Goal: Find specific page/section: Find specific page/section

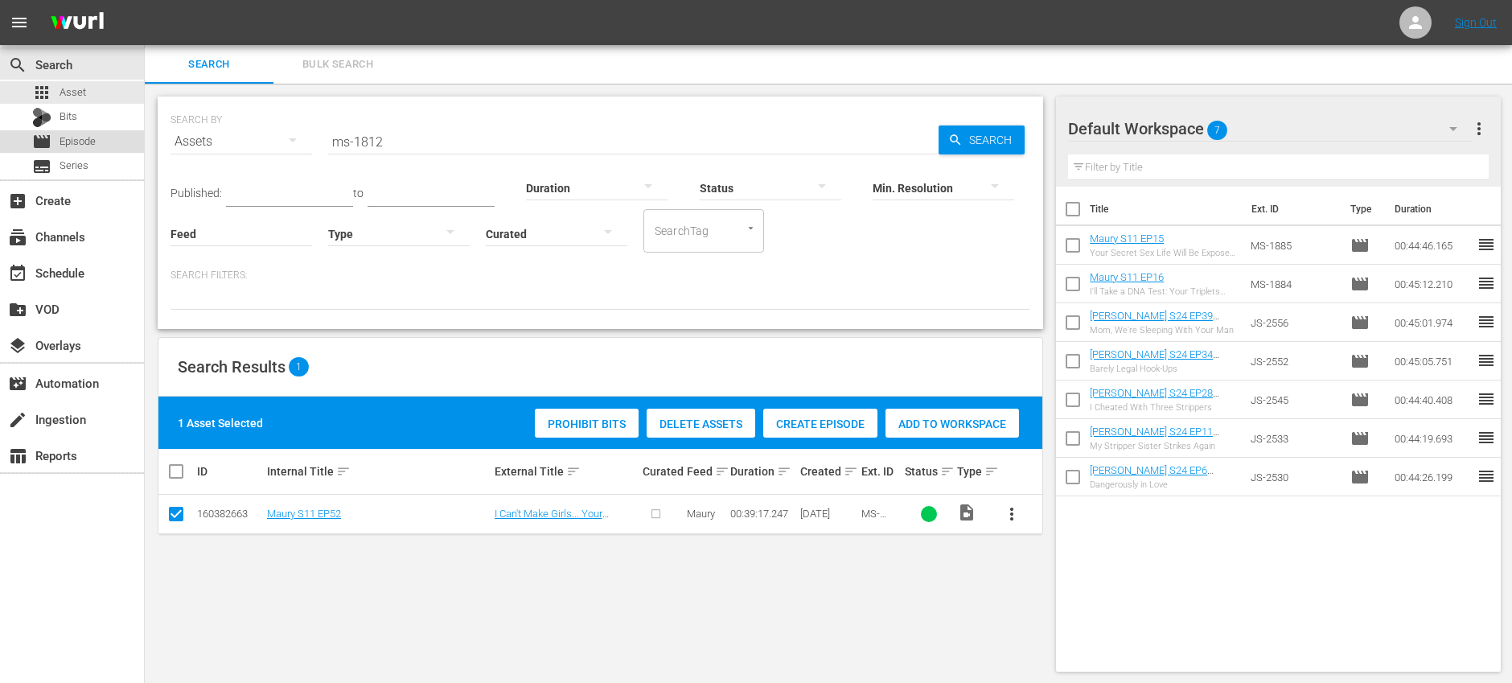
click at [80, 142] on span "Episode" at bounding box center [78, 142] width 36 height 16
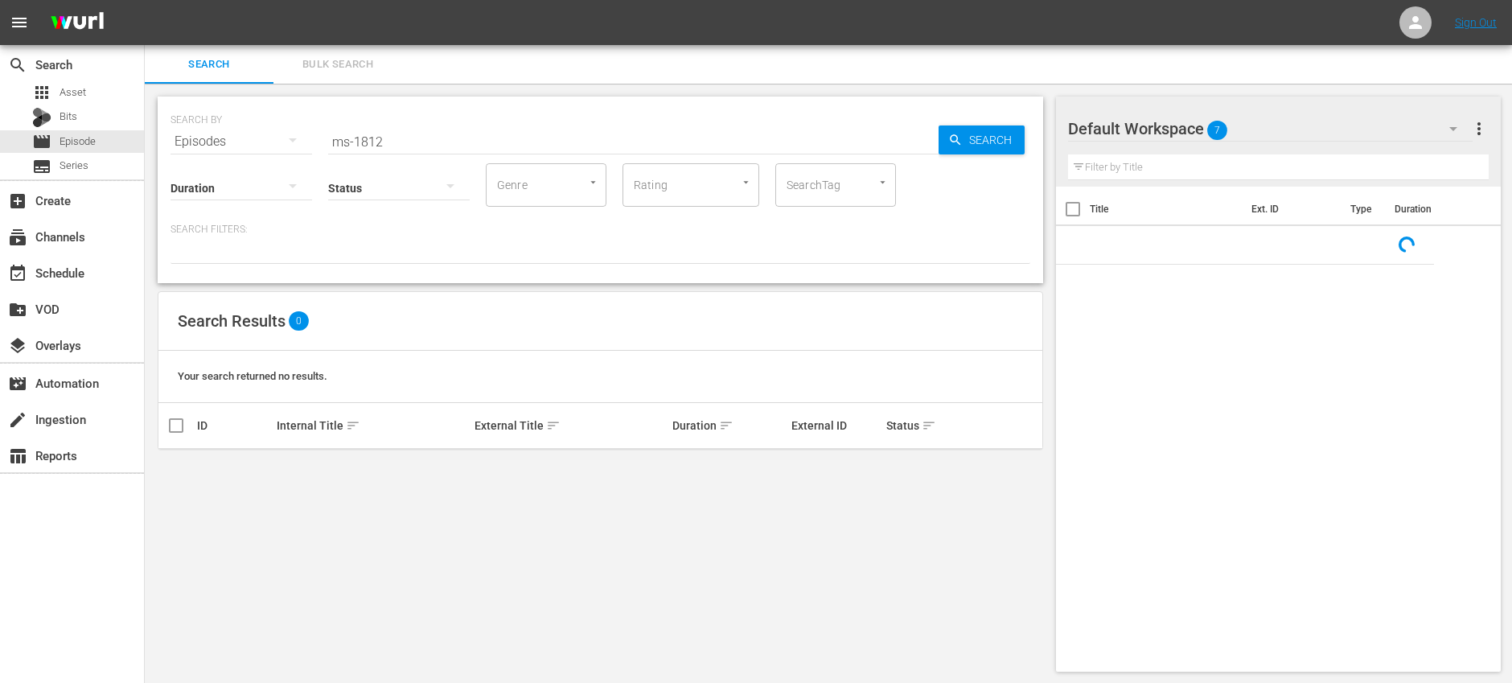
click at [410, 138] on input "ms-1812" at bounding box center [633, 141] width 611 height 39
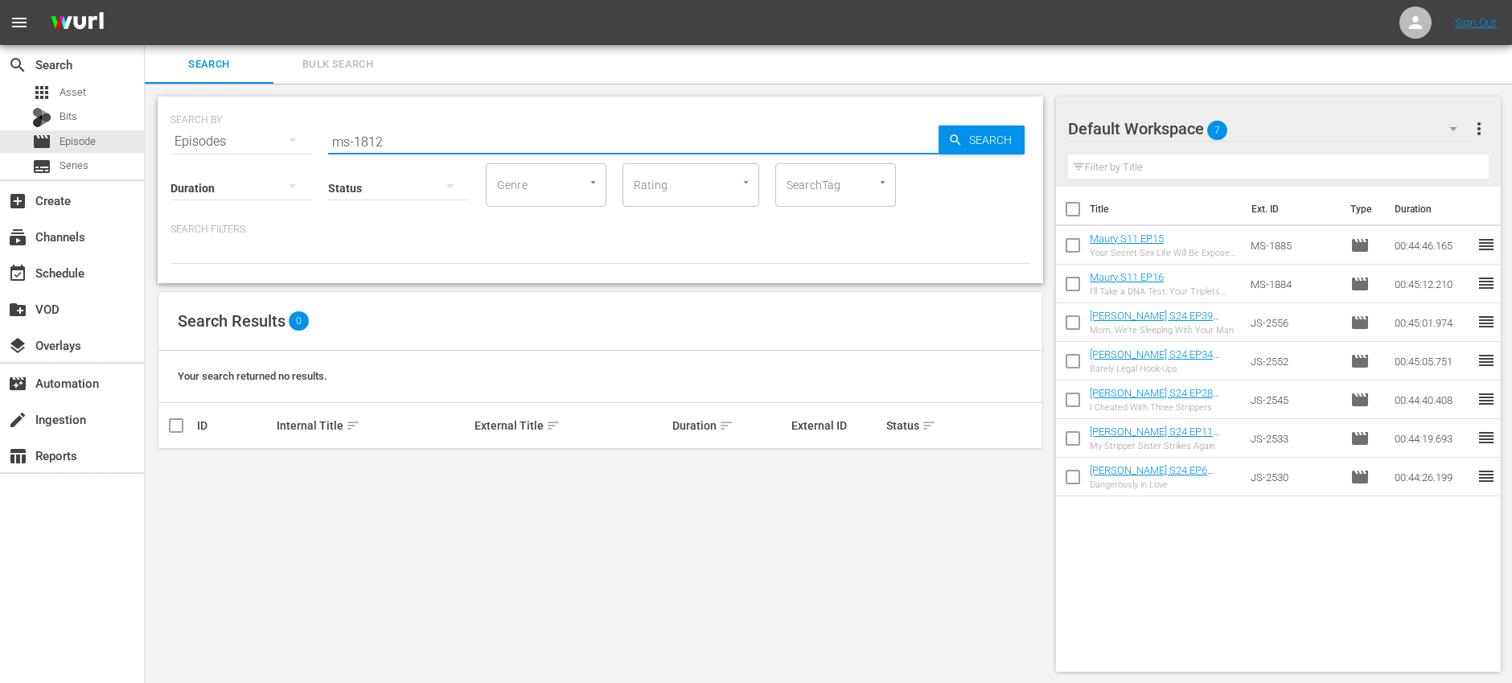
click at [410, 138] on input "ms-1812" at bounding box center [633, 141] width 611 height 39
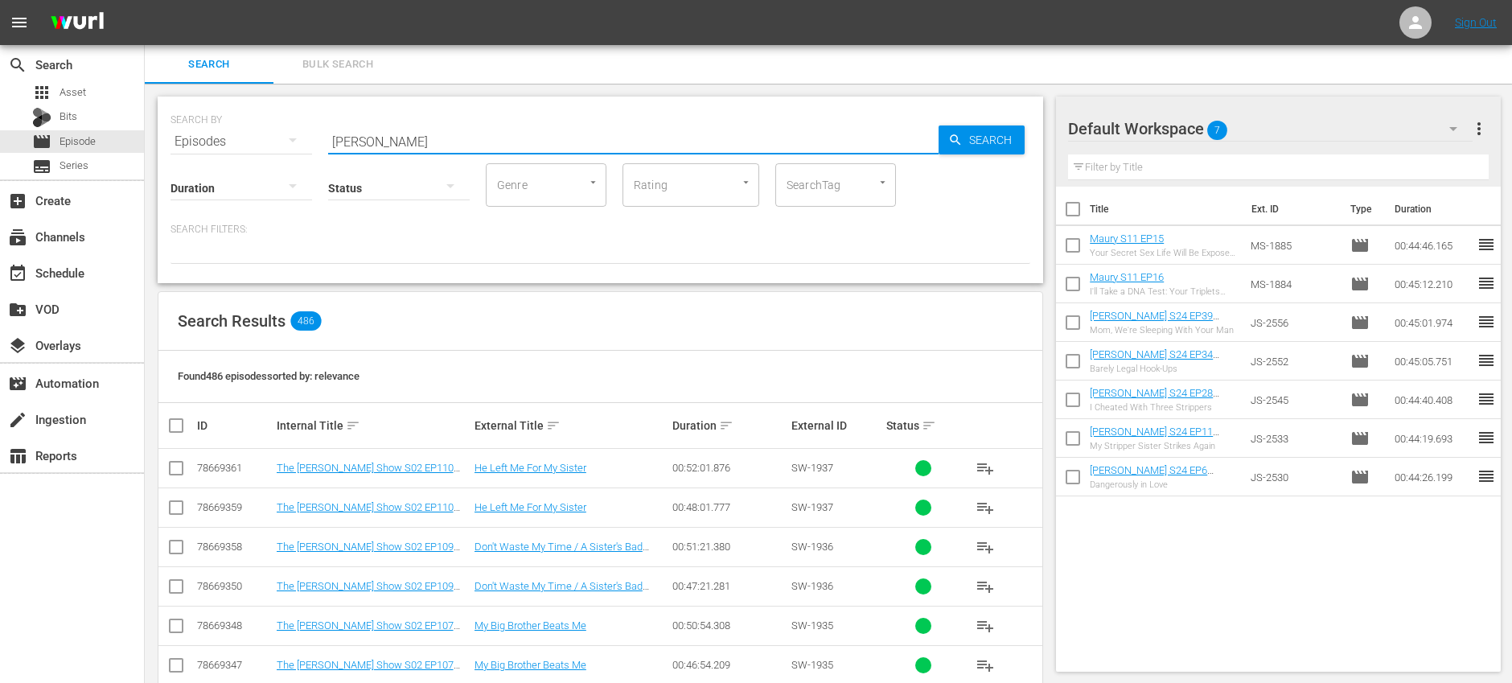
click at [846, 197] on div "SearchTag" at bounding box center [836, 184] width 121 height 43
type input "[PERSON_NAME]"
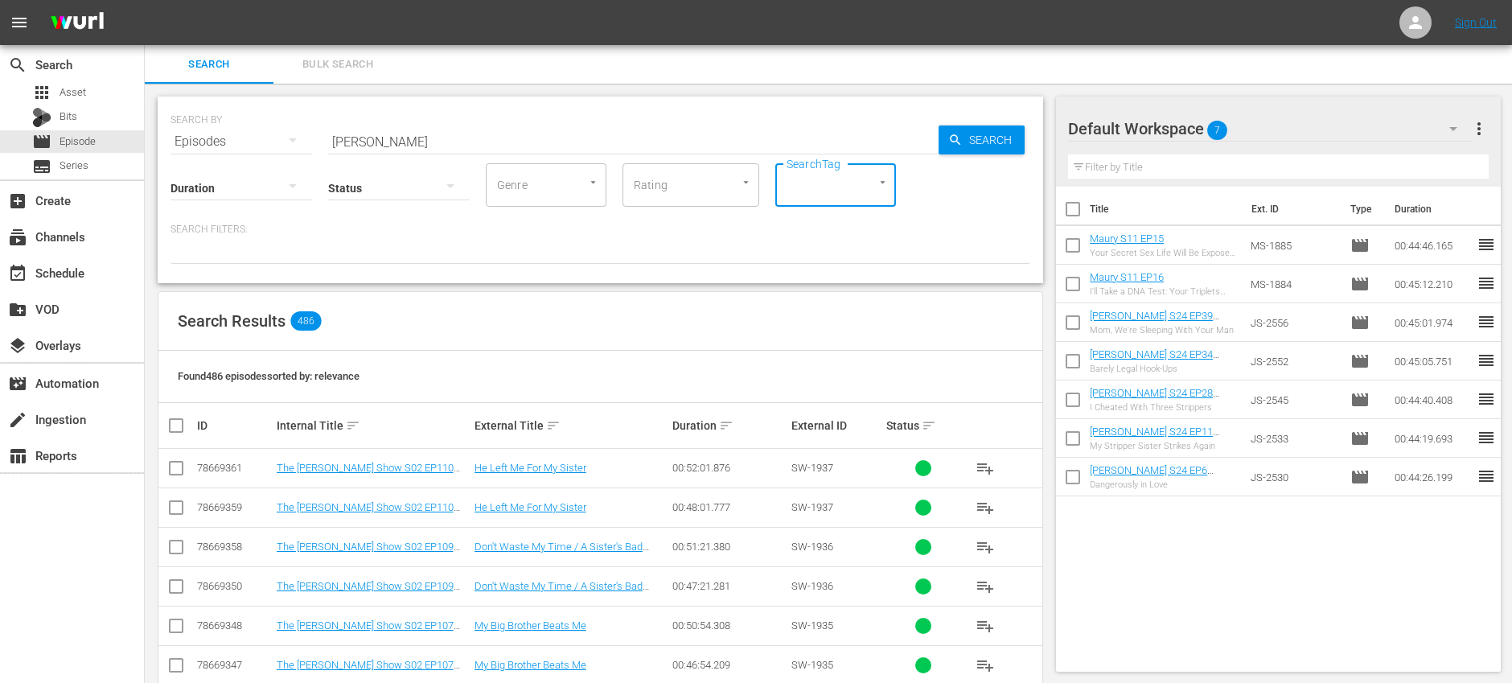
type input "8"
click at [814, 228] on li "8min" at bounding box center [836, 229] width 121 height 27
